Goal: Obtain resource: Download file/media

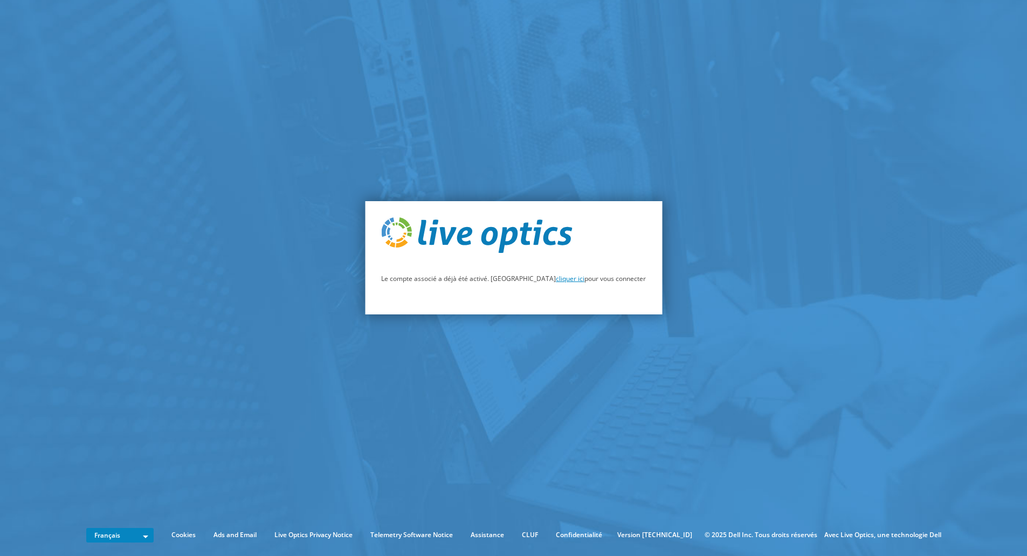
click at [556, 279] on link "cliquer ici" at bounding box center [570, 278] width 29 height 9
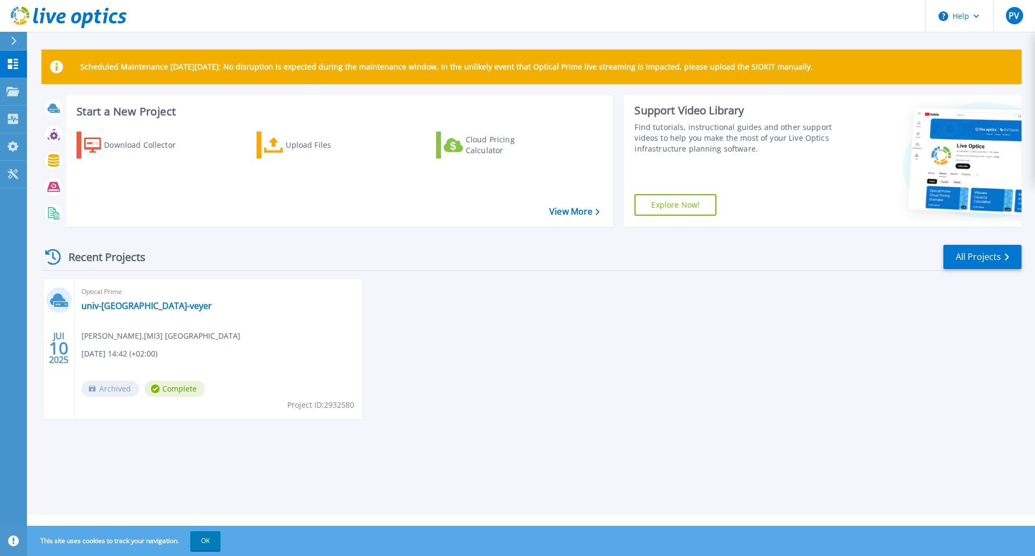
click at [174, 389] on span "Complete" at bounding box center [175, 389] width 60 height 16
click at [14, 173] on icon at bounding box center [12, 174] width 13 height 10
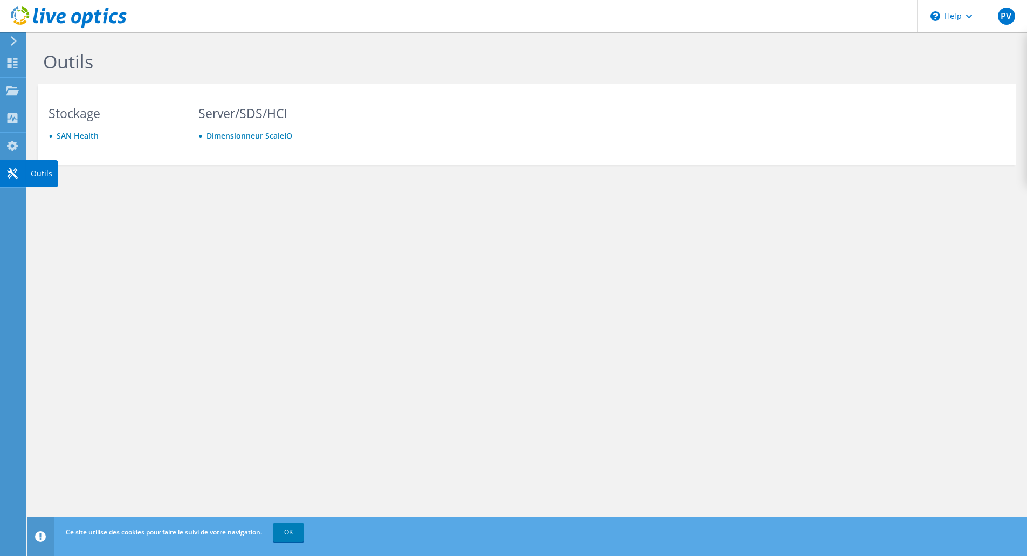
click at [32, 167] on div "Outils" at bounding box center [41, 173] width 32 height 27
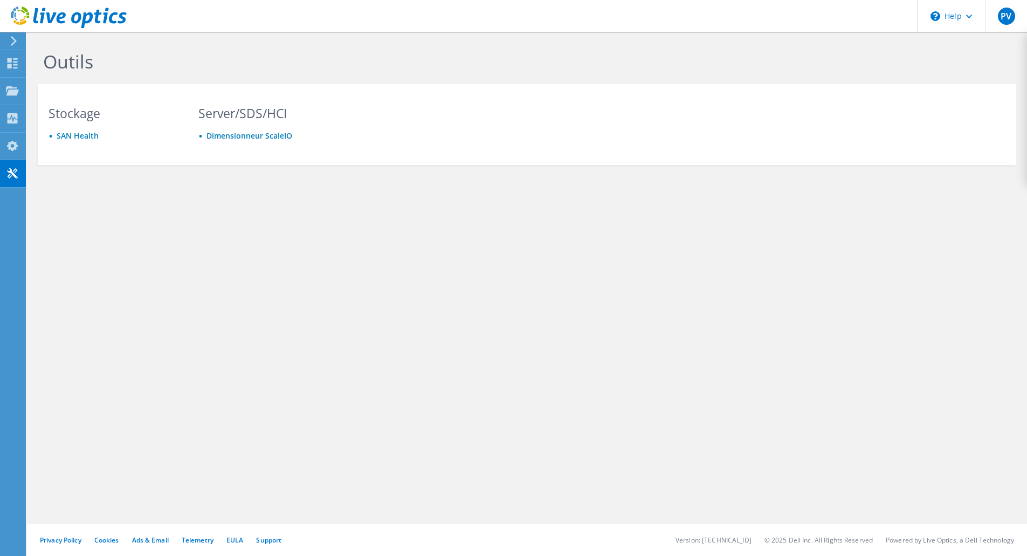
click at [12, 141] on use at bounding box center [12, 146] width 11 height 10
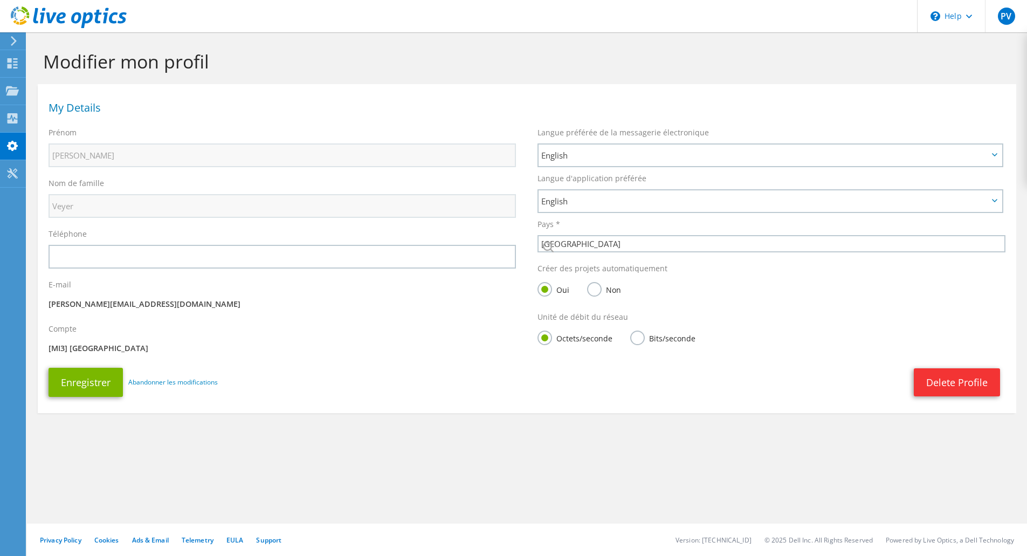
select select "73"
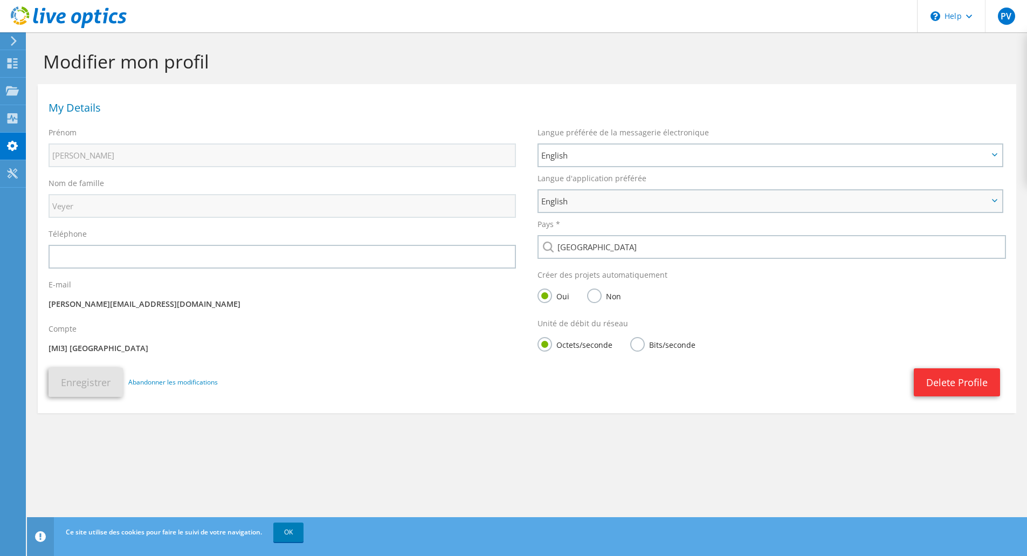
click at [991, 198] on span "English" at bounding box center [770, 201] width 463 height 22
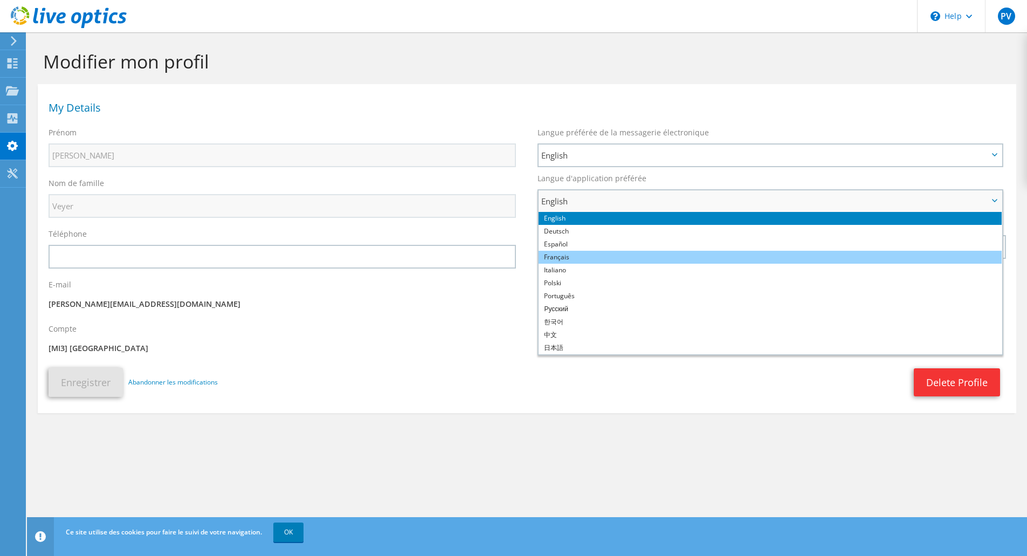
click at [618, 258] on li "Français" at bounding box center [770, 257] width 463 height 13
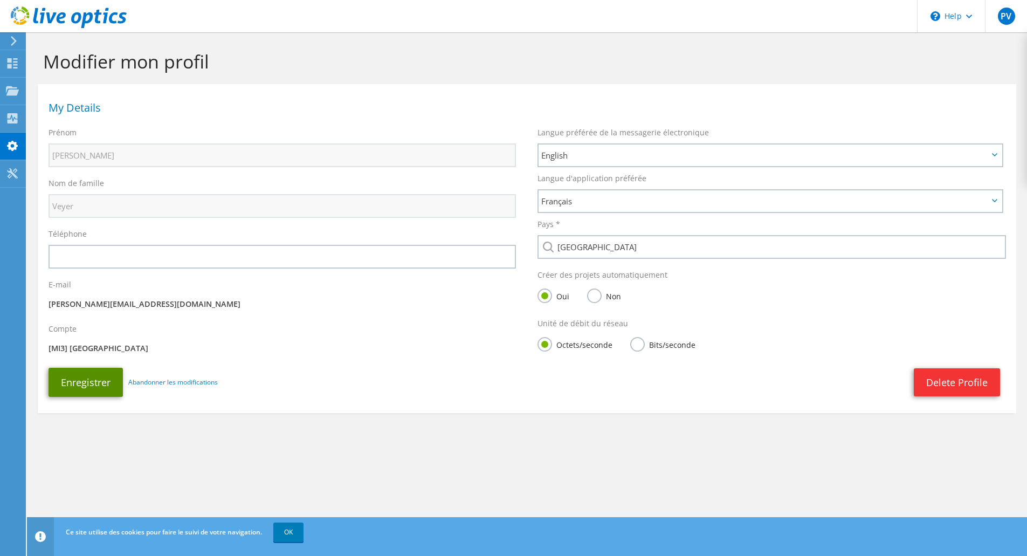
click at [87, 376] on button "Enregistrer" at bounding box center [86, 382] width 74 height 29
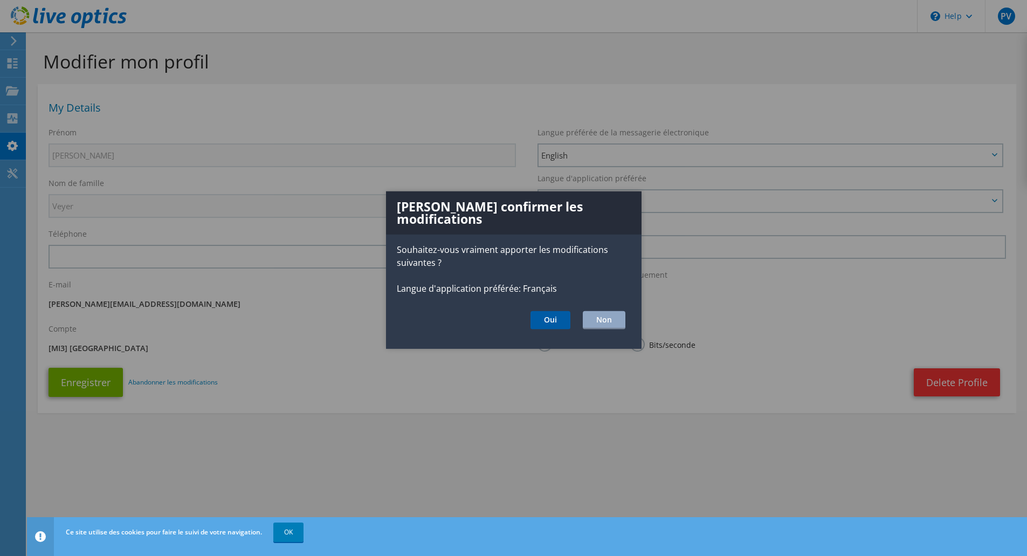
click at [550, 311] on button "Oui" at bounding box center [551, 320] width 40 height 18
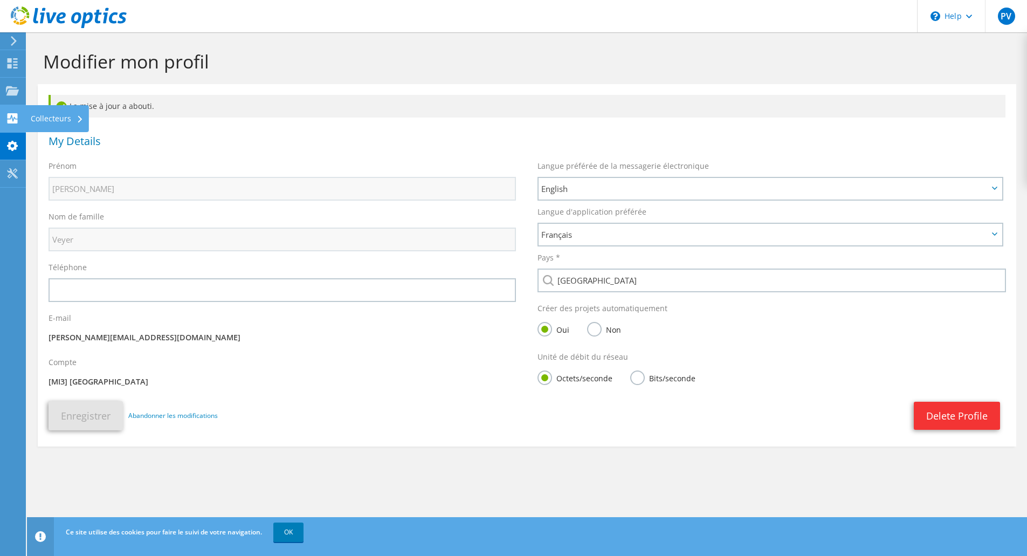
click at [72, 116] on div "Collecteurs" at bounding box center [57, 118] width 64 height 27
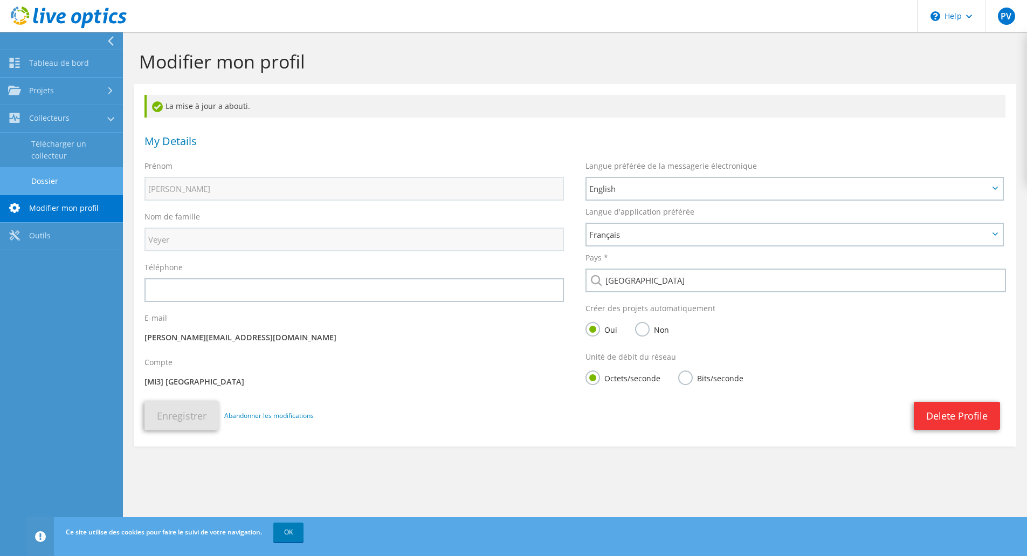
click at [56, 180] on link "Dossier" at bounding box center [61, 181] width 123 height 28
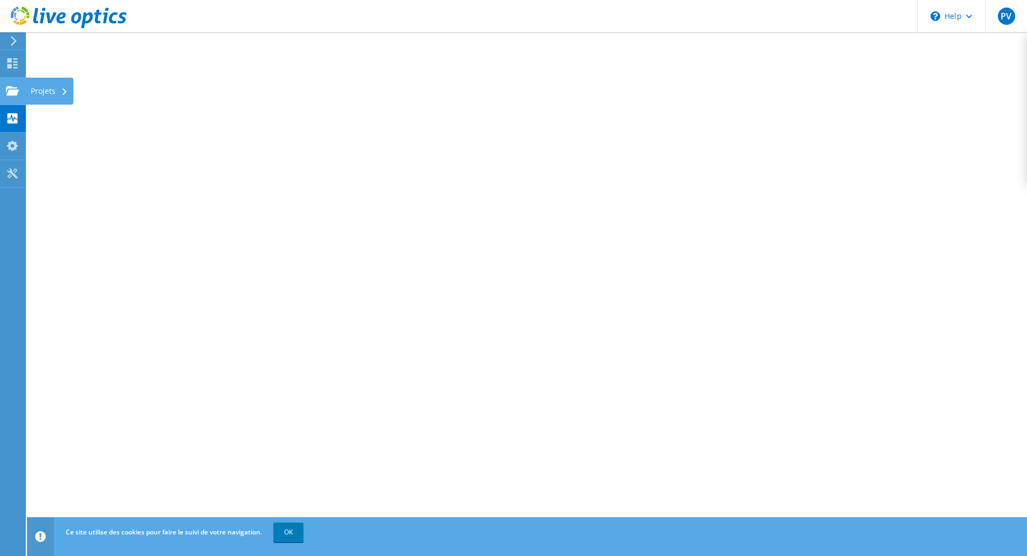
click at [37, 88] on div "Projets" at bounding box center [49, 91] width 48 height 27
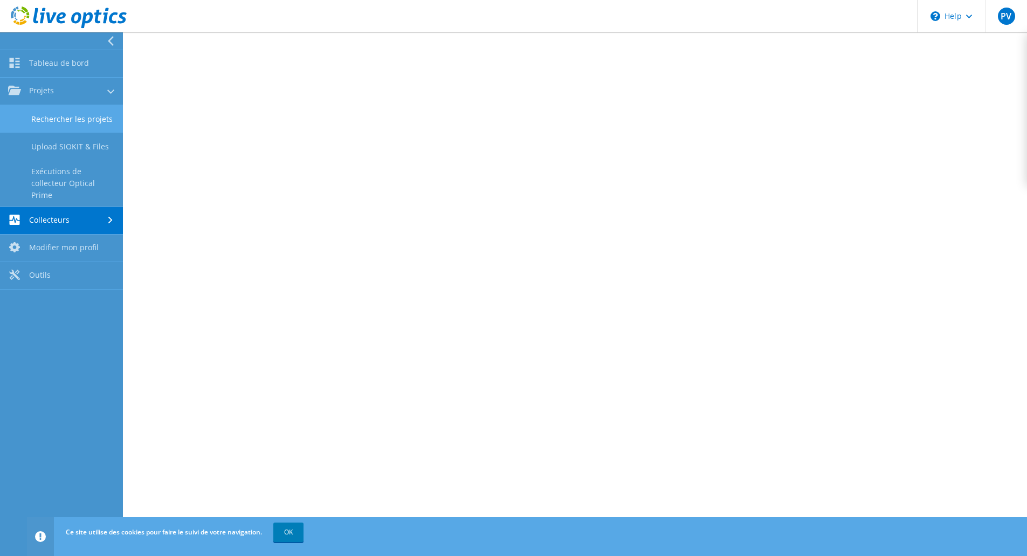
click at [69, 117] on link "Rechercher les projets" at bounding box center [61, 119] width 123 height 28
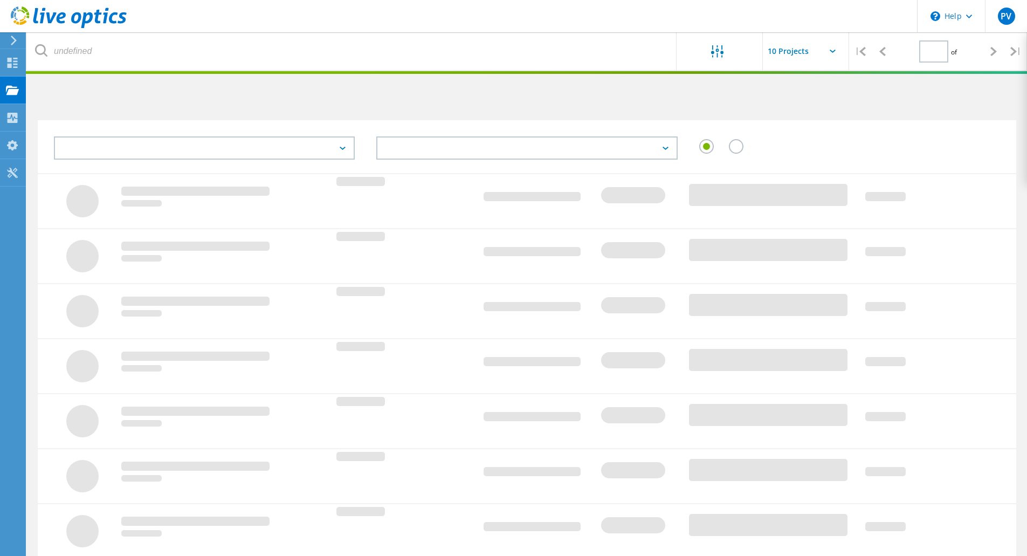
type input "1"
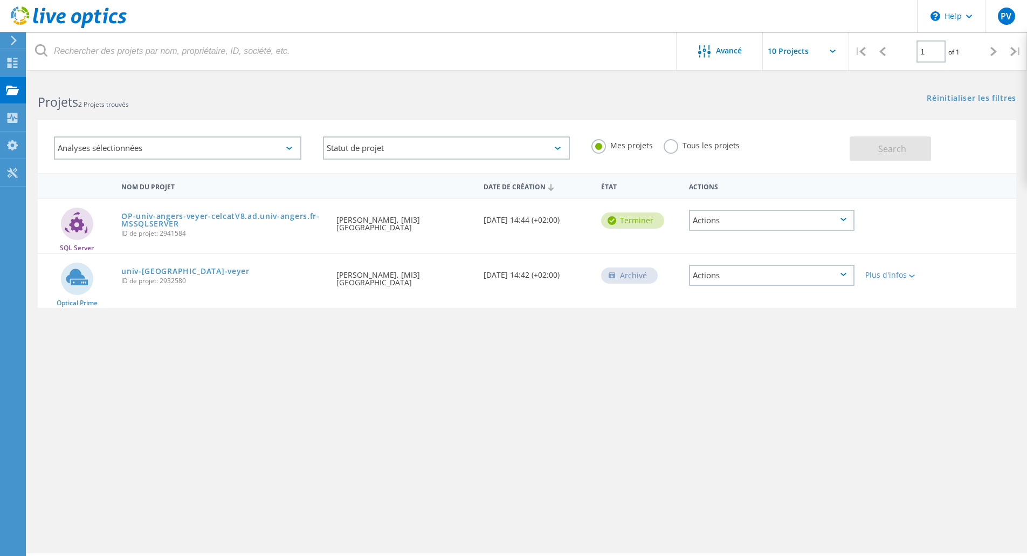
click at [844, 271] on div "Actions" at bounding box center [772, 275] width 166 height 21
click at [148, 273] on link "univ-[GEOGRAPHIC_DATA]-veyer" at bounding box center [185, 271] width 128 height 8
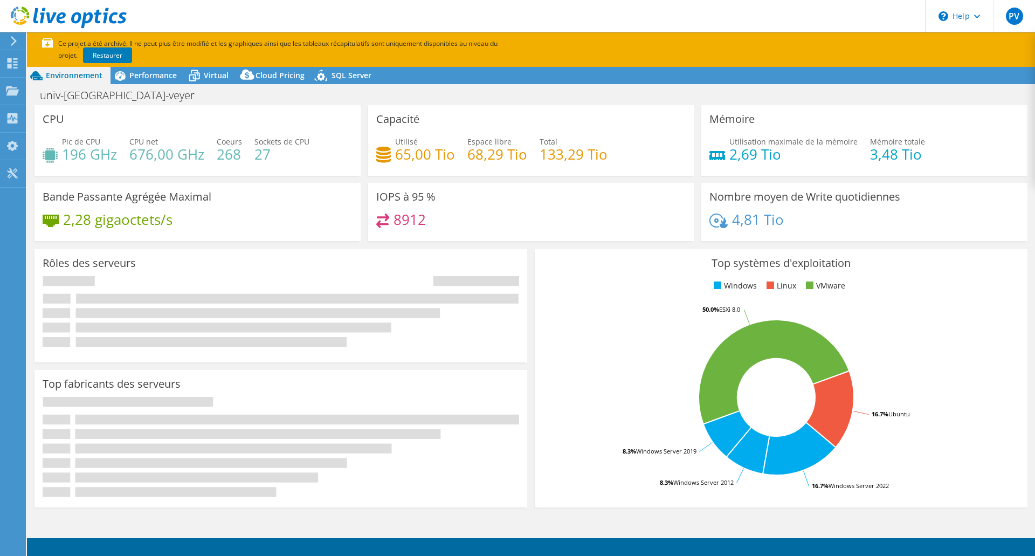
select select "EULondon"
select select "EUR"
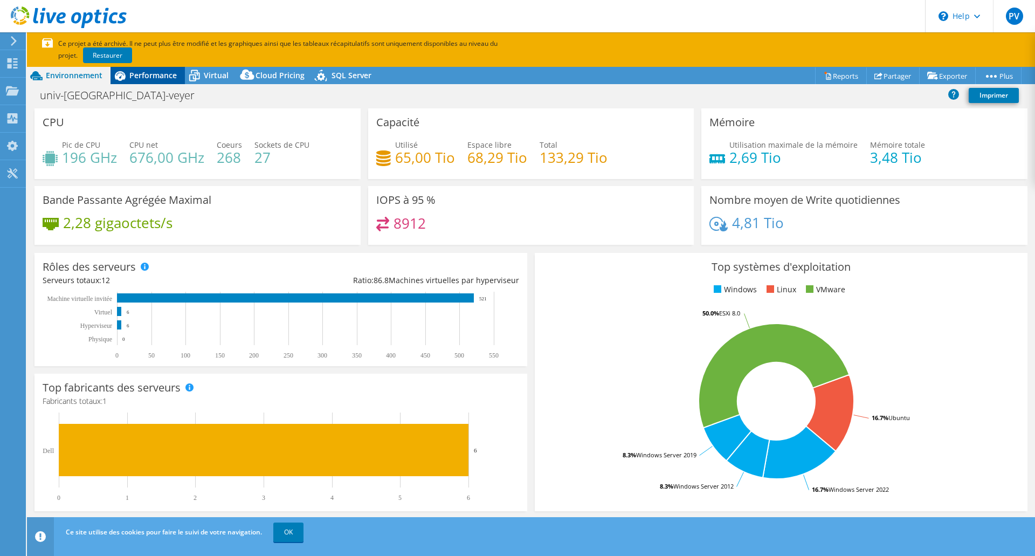
click at [143, 73] on span "Performance" at bounding box center [152, 75] width 47 height 10
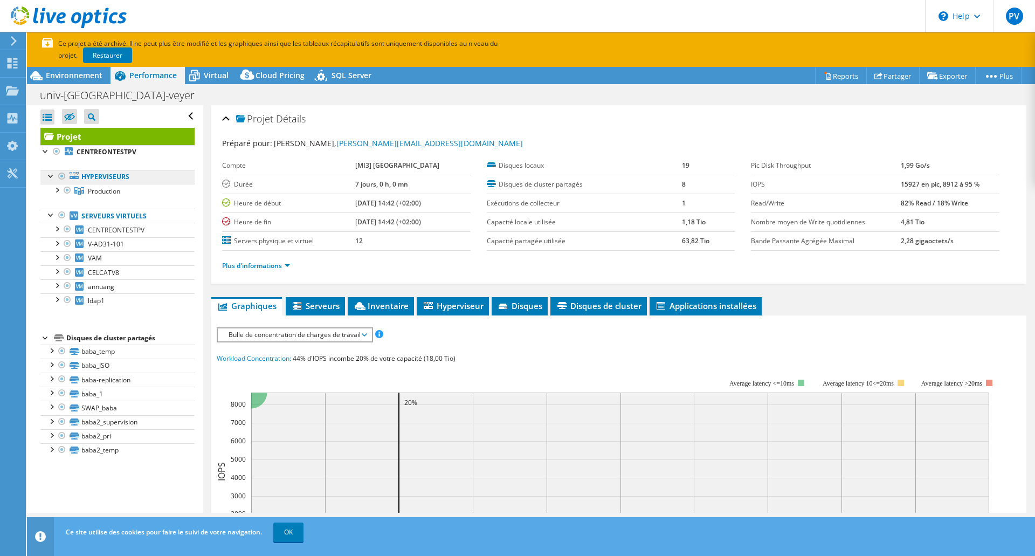
click at [116, 177] on link "Hyperviseurs" at bounding box center [117, 177] width 154 height 14
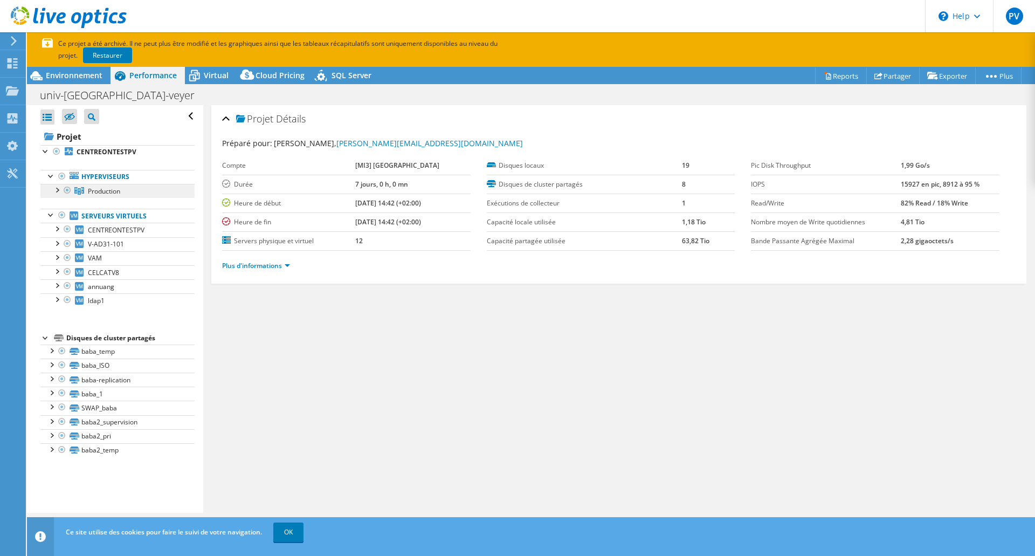
click at [113, 194] on span "Production" at bounding box center [104, 191] width 32 height 9
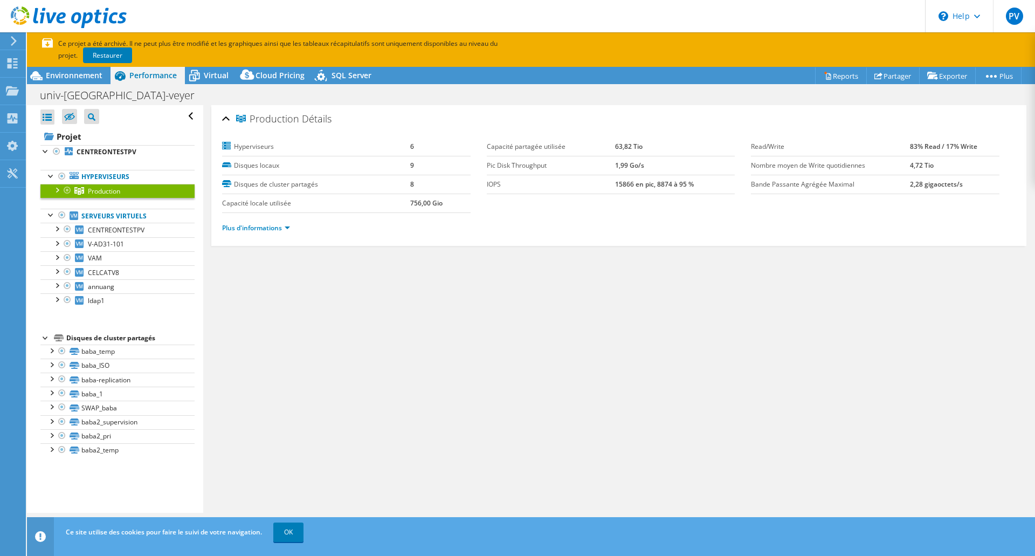
click at [56, 189] on div at bounding box center [56, 189] width 11 height 11
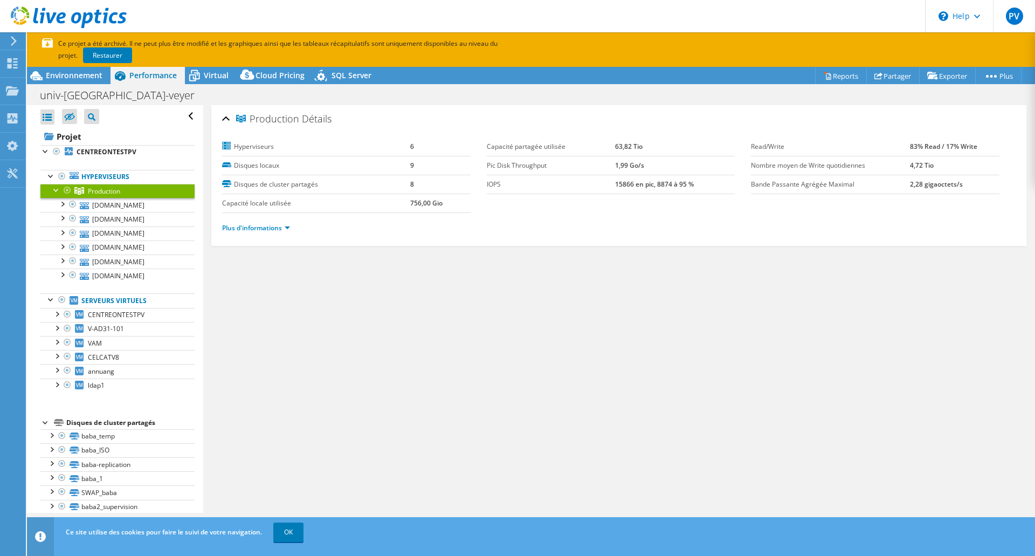
click at [52, 190] on div at bounding box center [56, 189] width 11 height 11
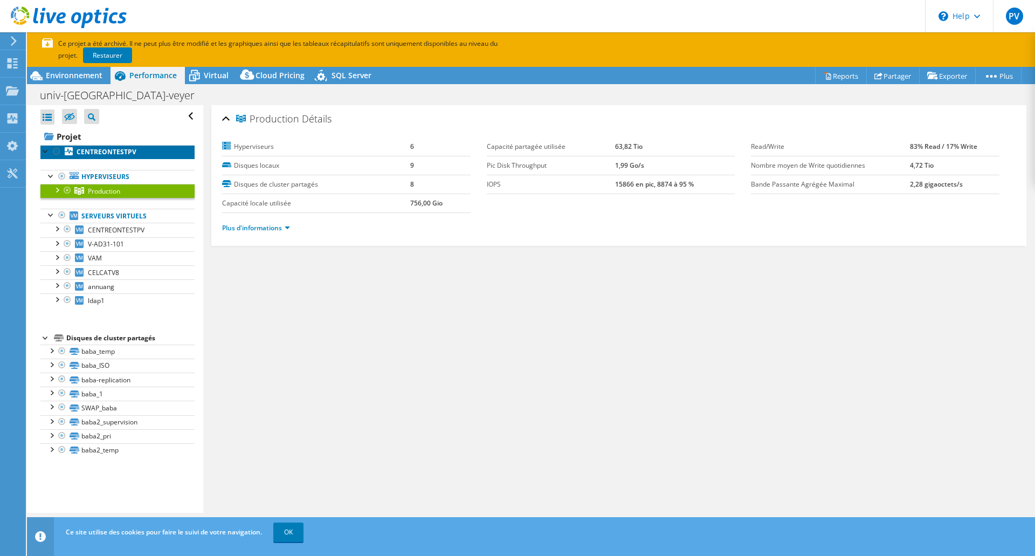
click at [91, 149] on b "CENTREONTESTPV" at bounding box center [107, 151] width 60 height 9
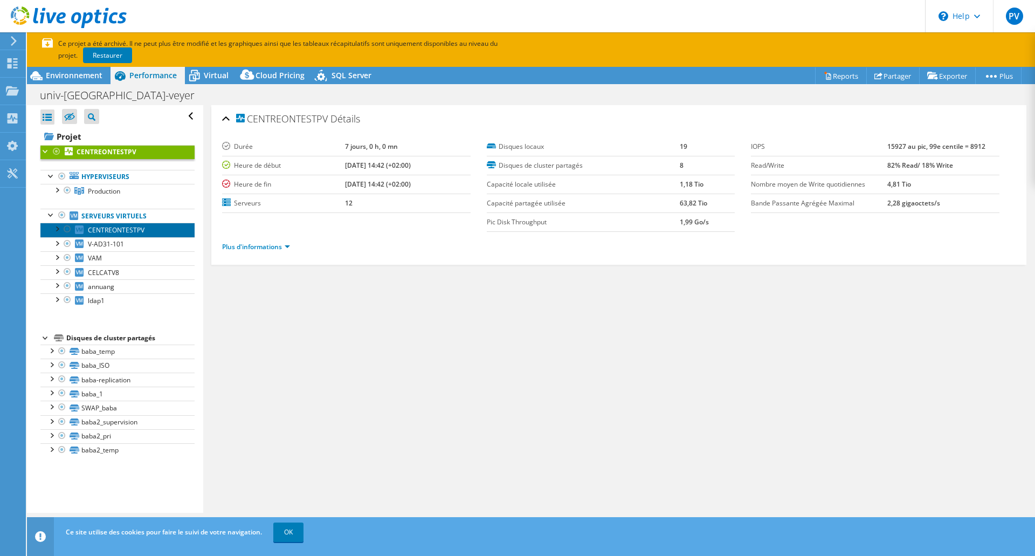
click at [105, 232] on span "CENTREONTESTPV" at bounding box center [116, 229] width 57 height 9
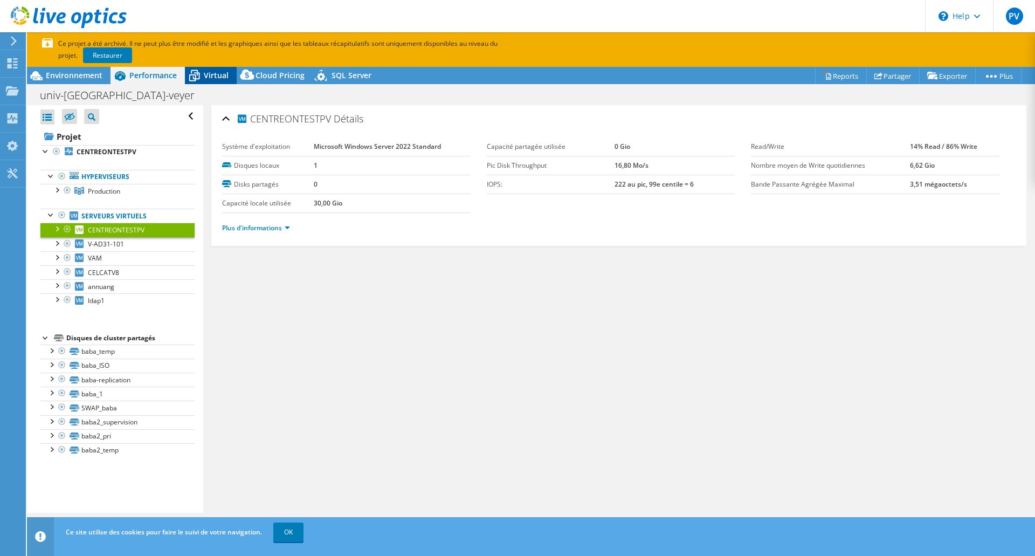
click at [213, 78] on span "Virtual" at bounding box center [216, 75] width 25 height 10
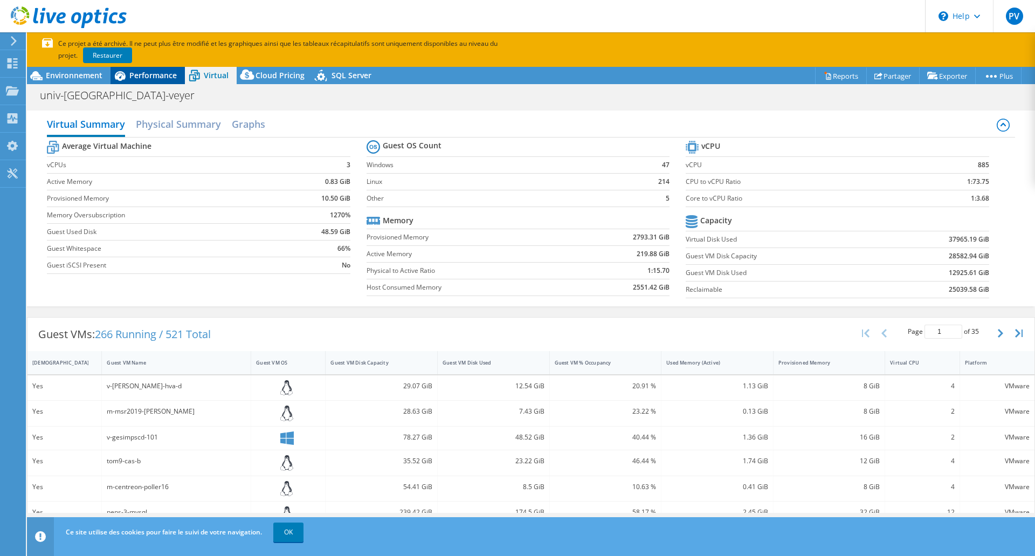
click at [157, 74] on span "Performance" at bounding box center [152, 75] width 47 height 10
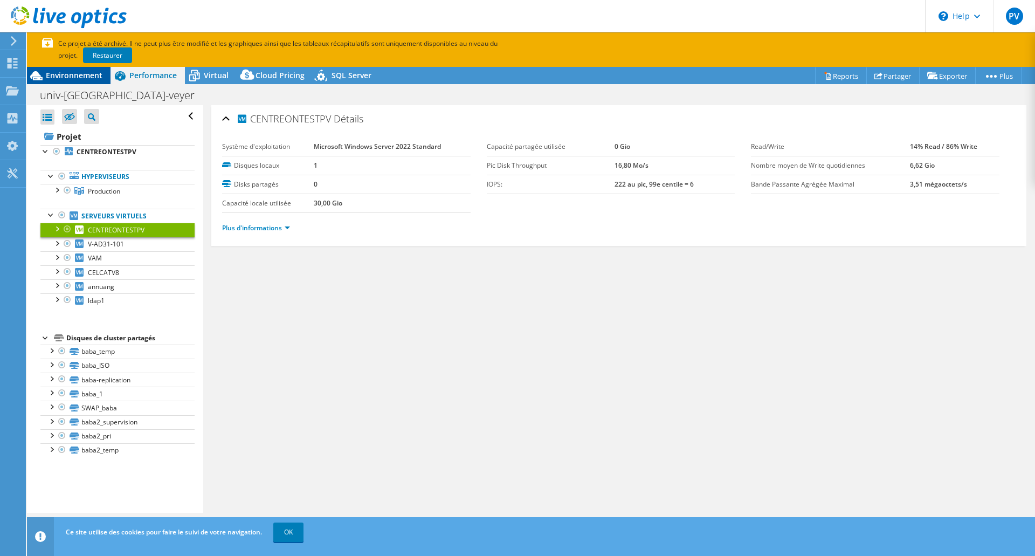
click at [72, 74] on span "Environnement" at bounding box center [74, 75] width 57 height 10
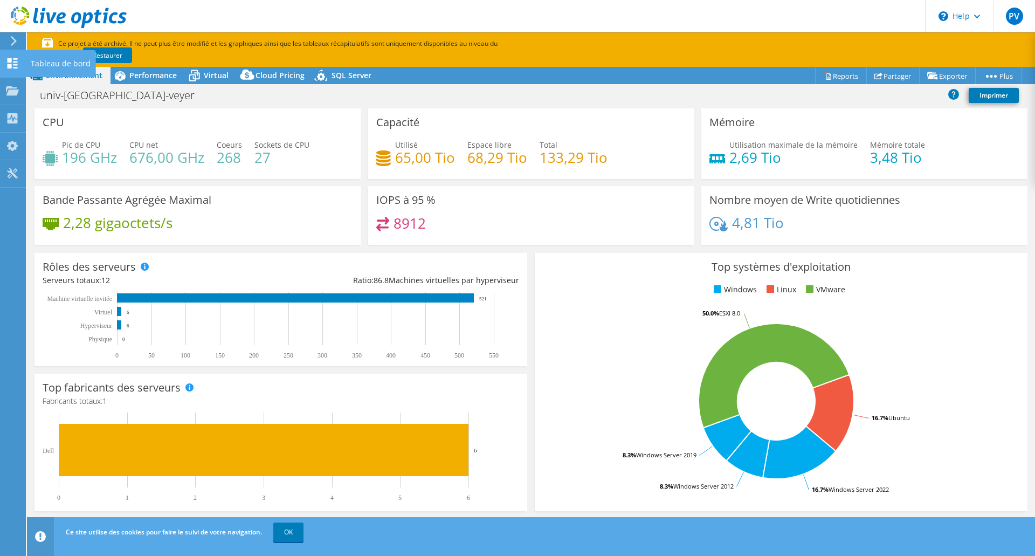
click at [10, 64] on icon at bounding box center [12, 63] width 13 height 10
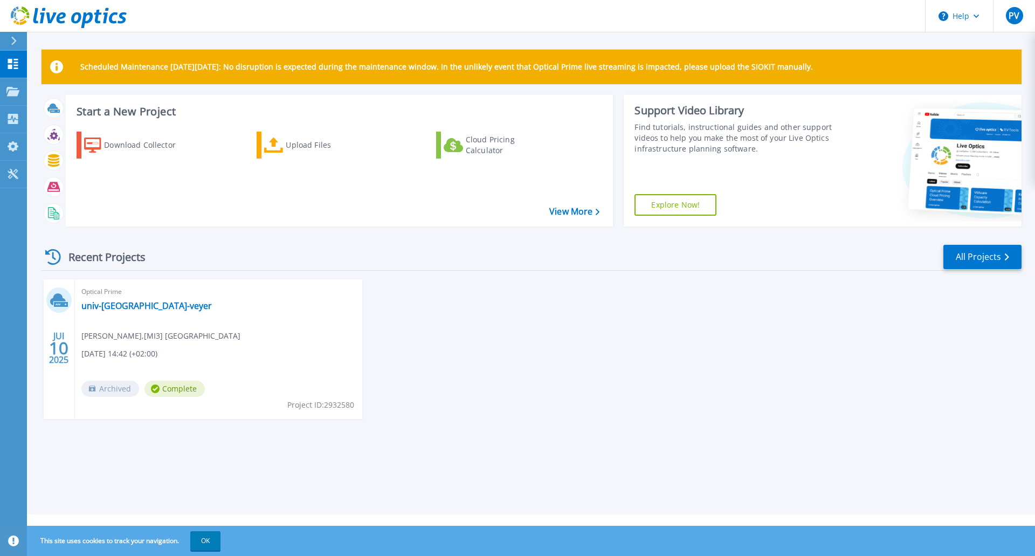
click at [530, 373] on div "JUI 10 2025 Optical Prime univ-angers-veyer Philippe Veyer , [MI3] UNIVERSITÉ D…" at bounding box center [527, 359] width 989 height 161
click at [123, 110] on h3 "Start a New Project" at bounding box center [338, 112] width 523 height 12
click at [142, 148] on div "Download Collector" at bounding box center [147, 145] width 86 height 22
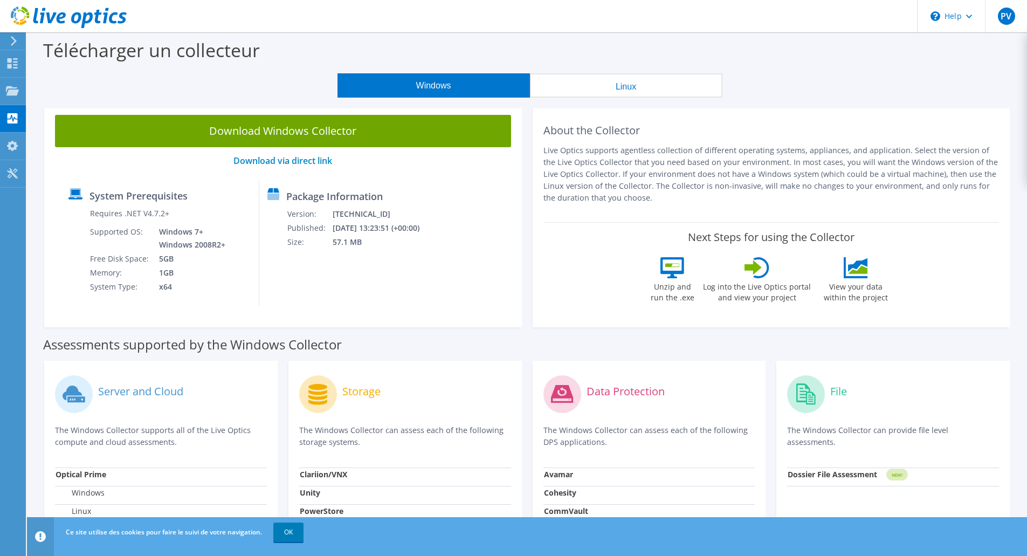
click at [655, 86] on button "Linux" at bounding box center [626, 85] width 193 height 24
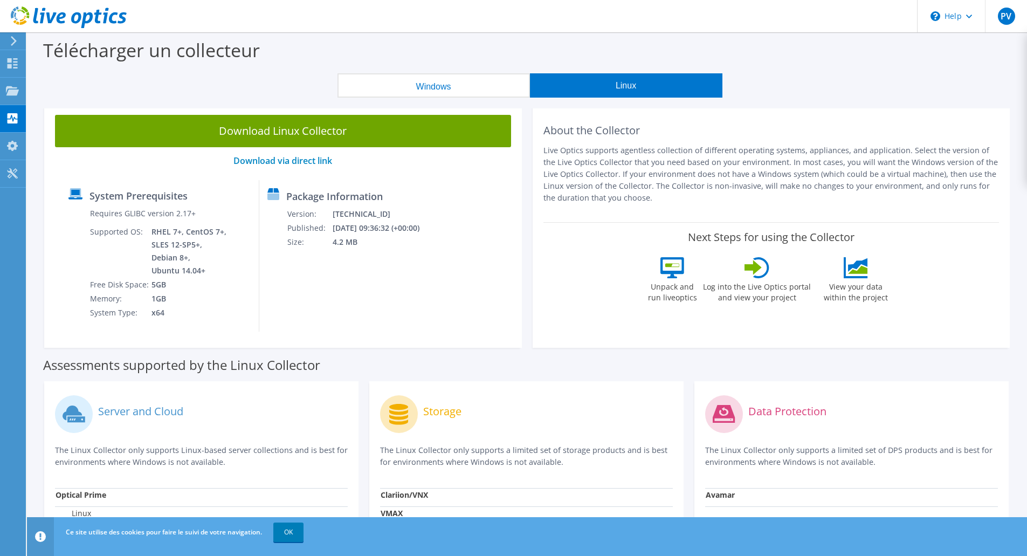
click at [473, 87] on button "Windows" at bounding box center [434, 85] width 193 height 24
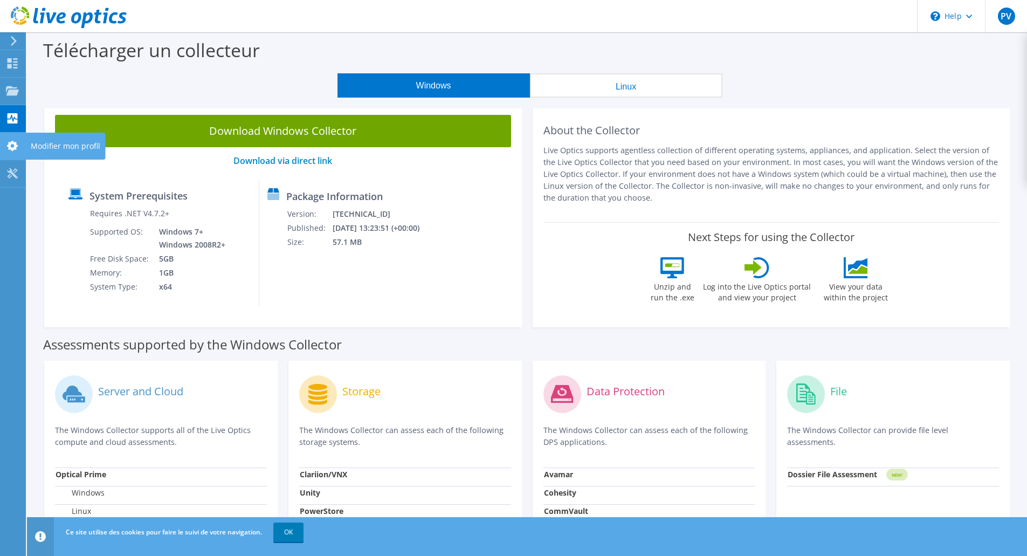
click at [9, 143] on use at bounding box center [12, 146] width 11 height 10
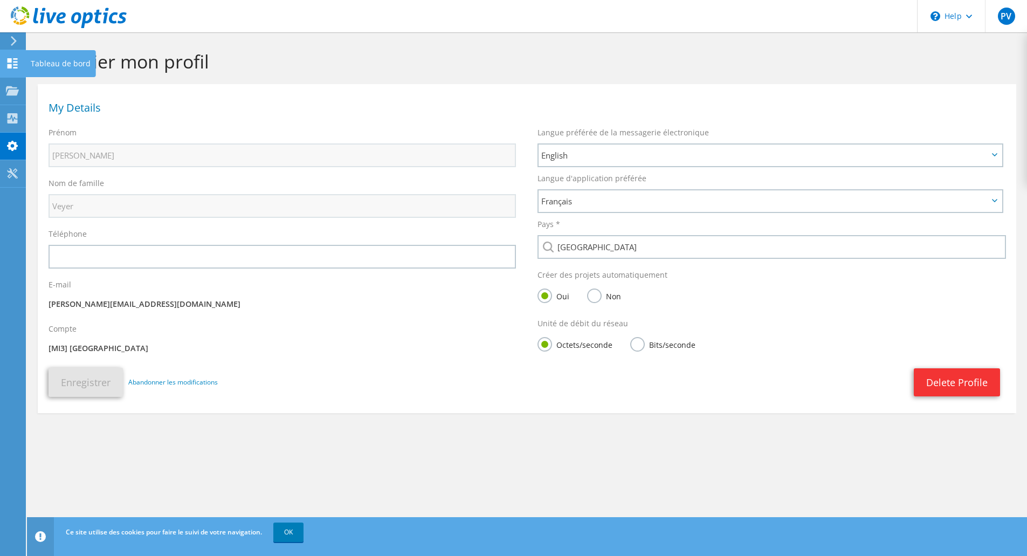
click at [7, 60] on icon at bounding box center [12, 63] width 13 height 10
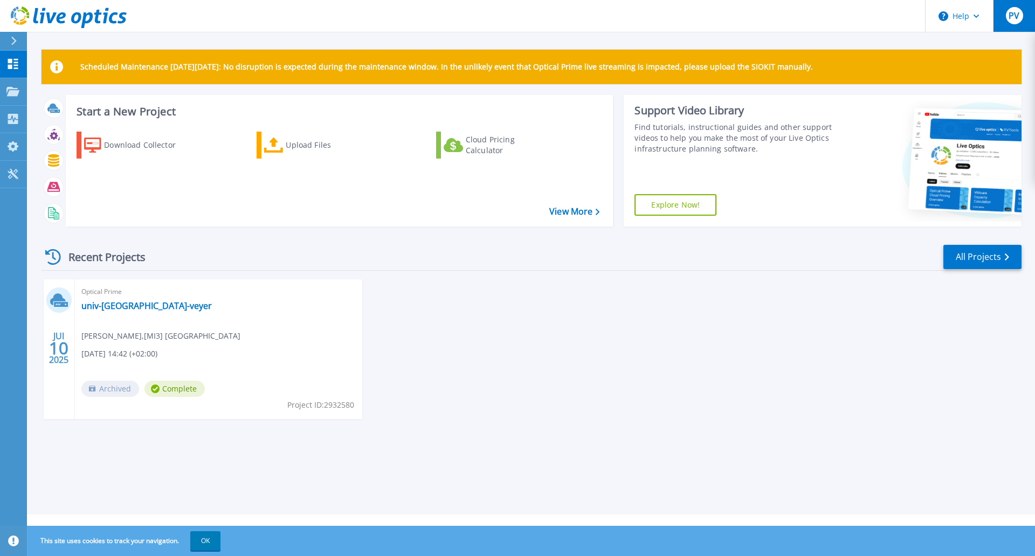
click at [1007, 10] on div "PV" at bounding box center [1014, 15] width 17 height 17
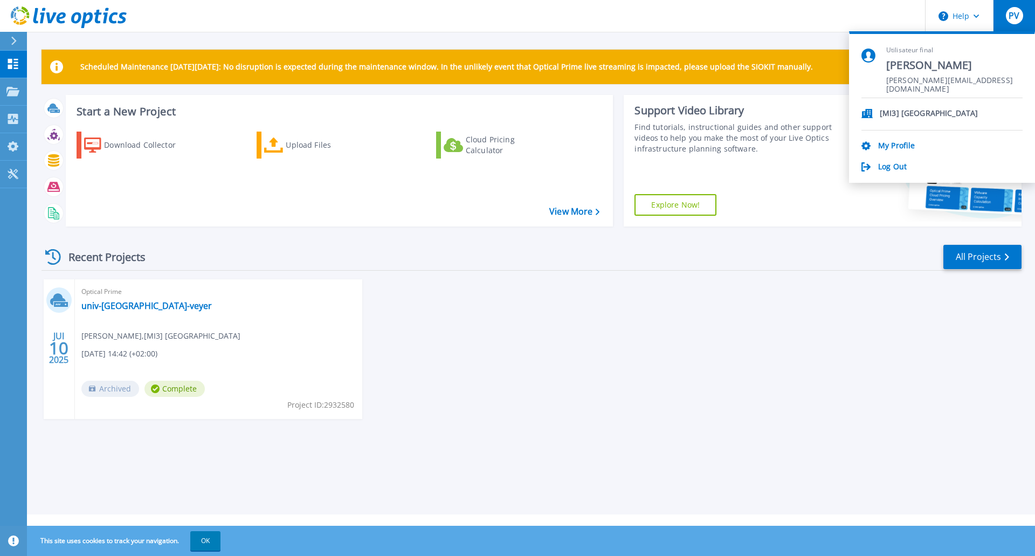
click at [1007, 10] on div "PV" at bounding box center [1014, 15] width 17 height 17
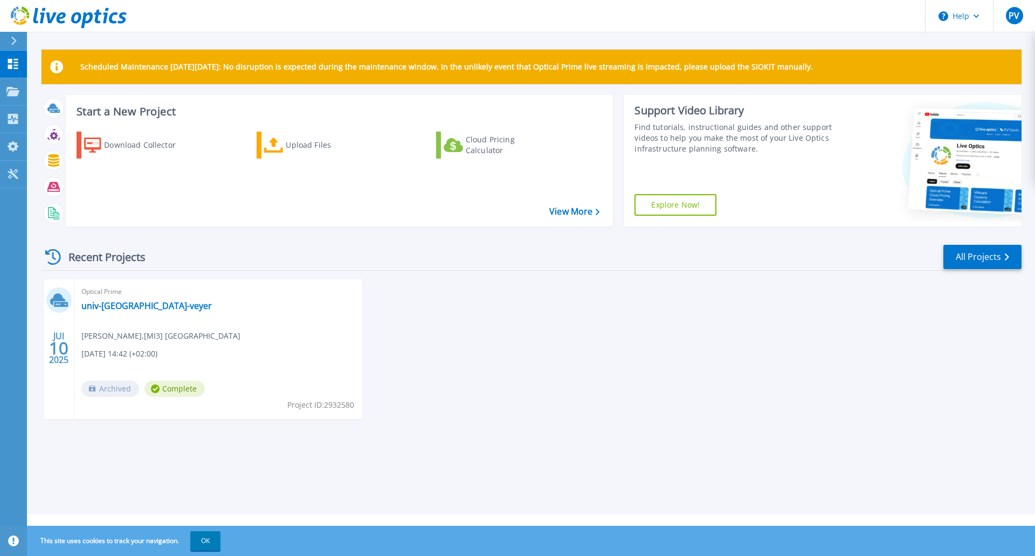
click at [178, 386] on span "Complete" at bounding box center [175, 389] width 60 height 16
click at [109, 307] on link "univ-[GEOGRAPHIC_DATA]-veyer" at bounding box center [146, 305] width 130 height 11
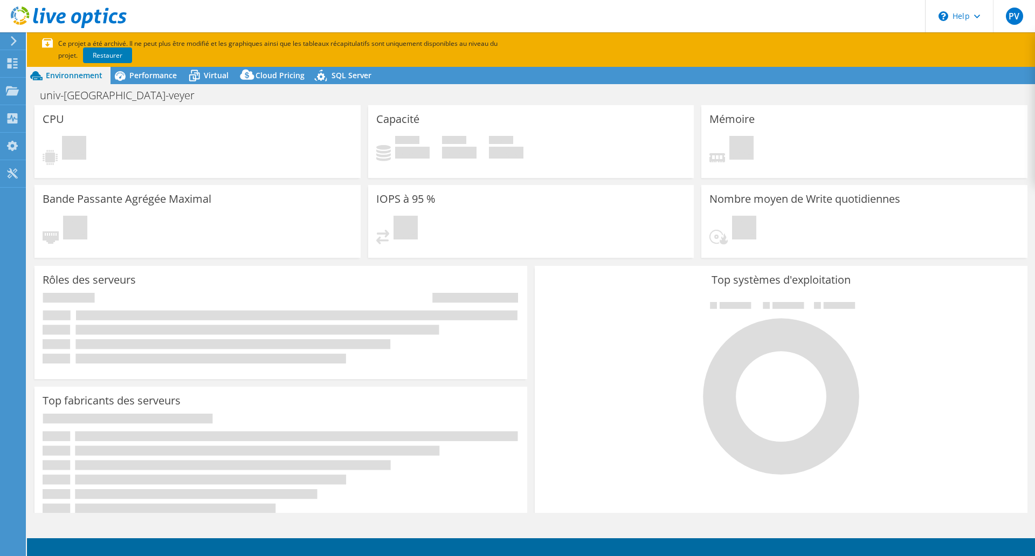
select select "USD"
select select "EULondon"
select select "EUR"
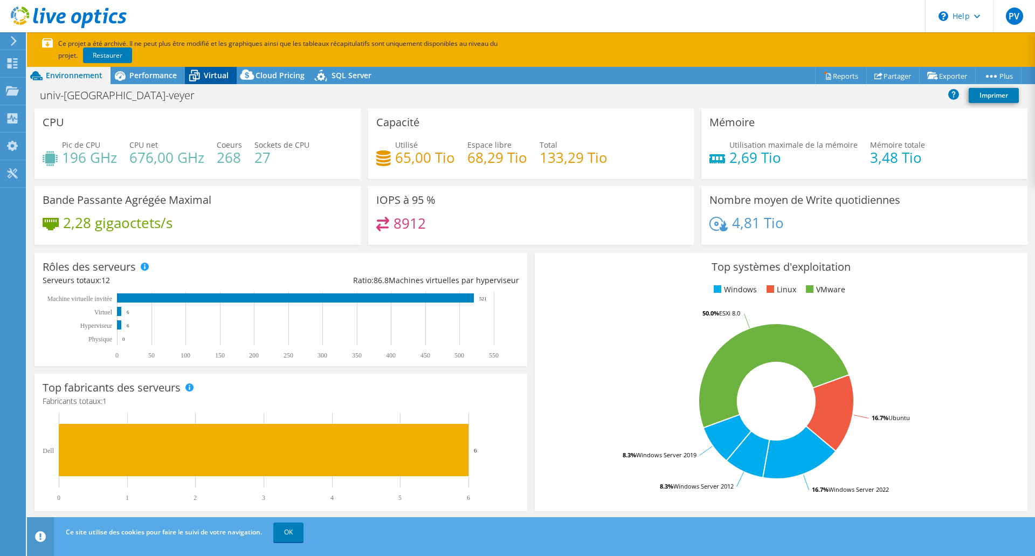
click at [200, 73] on icon at bounding box center [194, 75] width 19 height 19
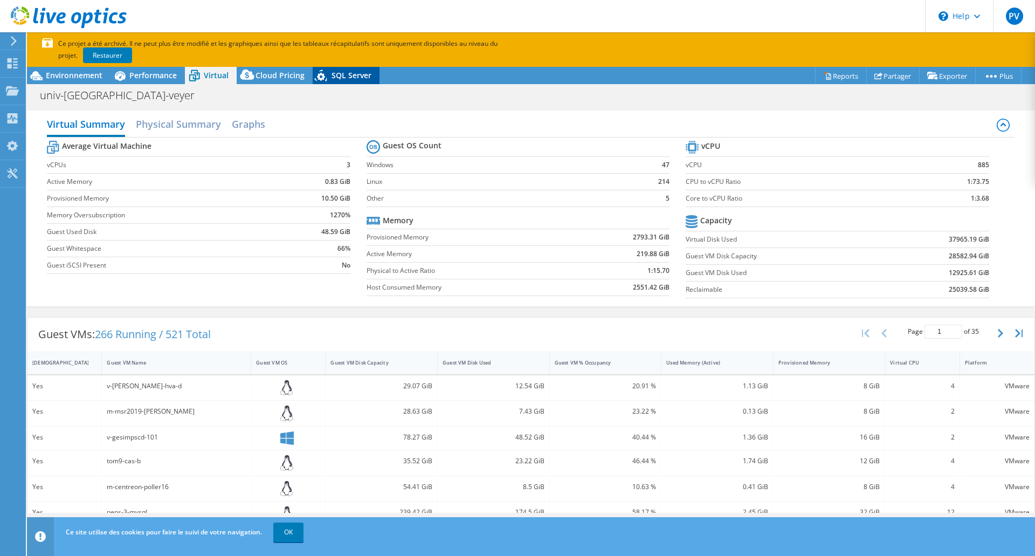
click at [358, 71] on span "SQL Server" at bounding box center [352, 75] width 40 height 10
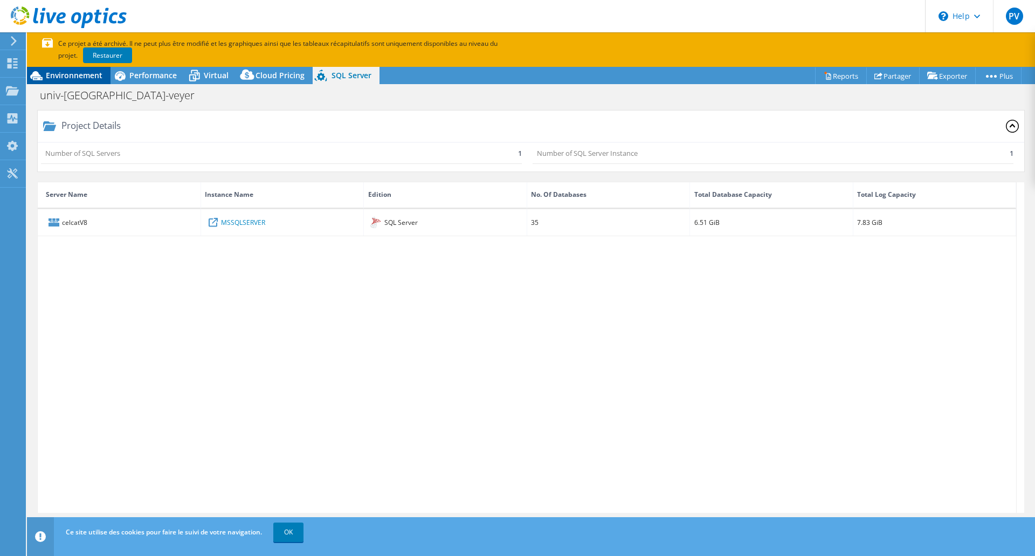
click at [70, 80] on div "Environnement" at bounding box center [69, 75] width 84 height 17
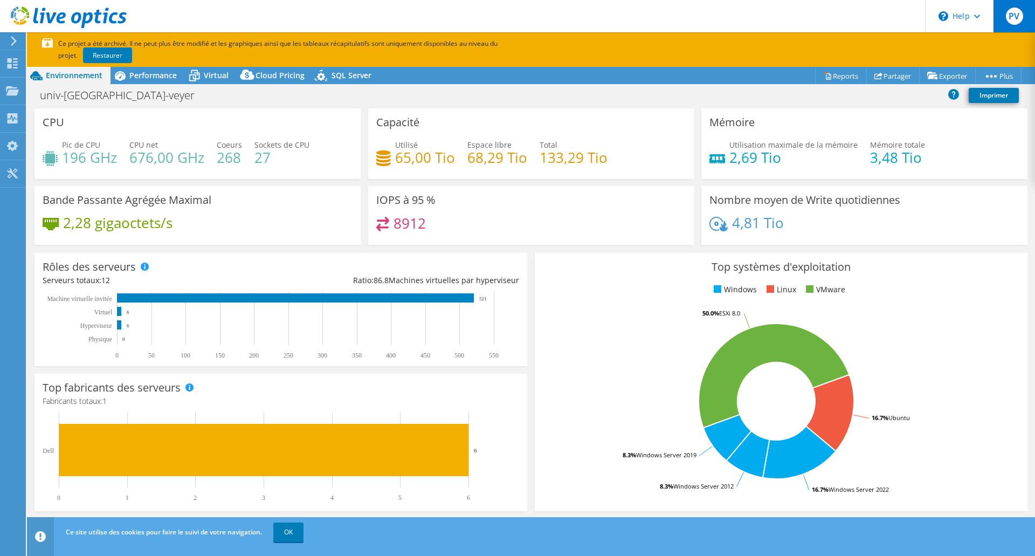
click at [1014, 16] on span "PV" at bounding box center [1014, 16] width 17 height 17
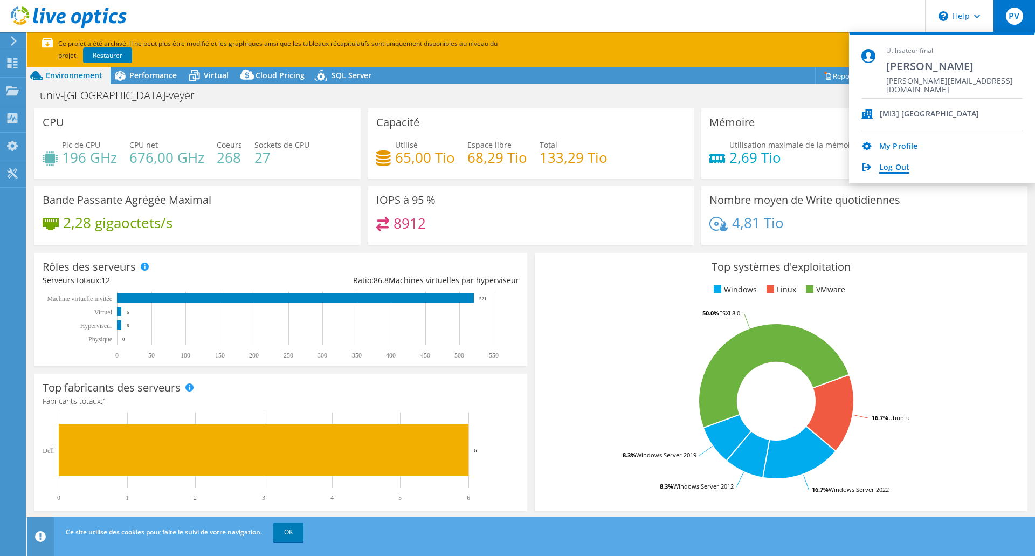
click at [897, 167] on link "Log Out" at bounding box center [894, 168] width 30 height 10
